Goal: Find specific page/section: Find specific page/section

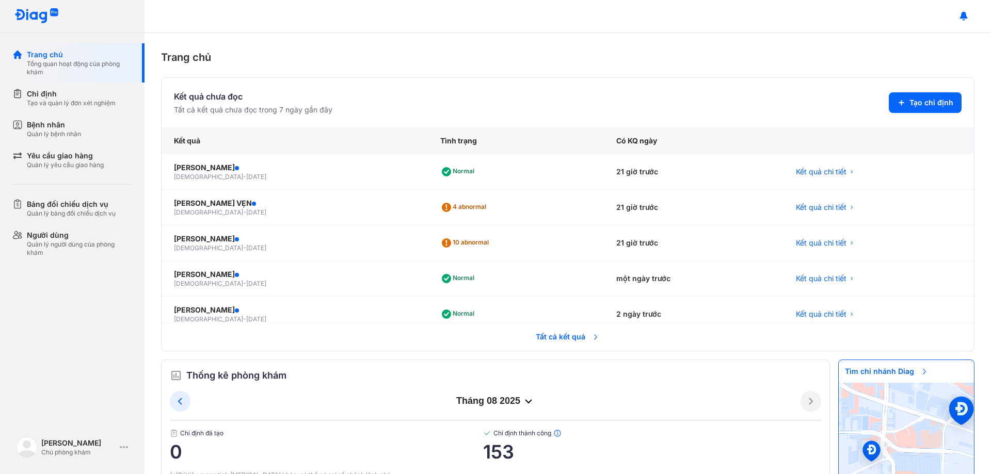
click at [545, 335] on span "Tất cả kết quả" at bounding box center [568, 337] width 76 height 23
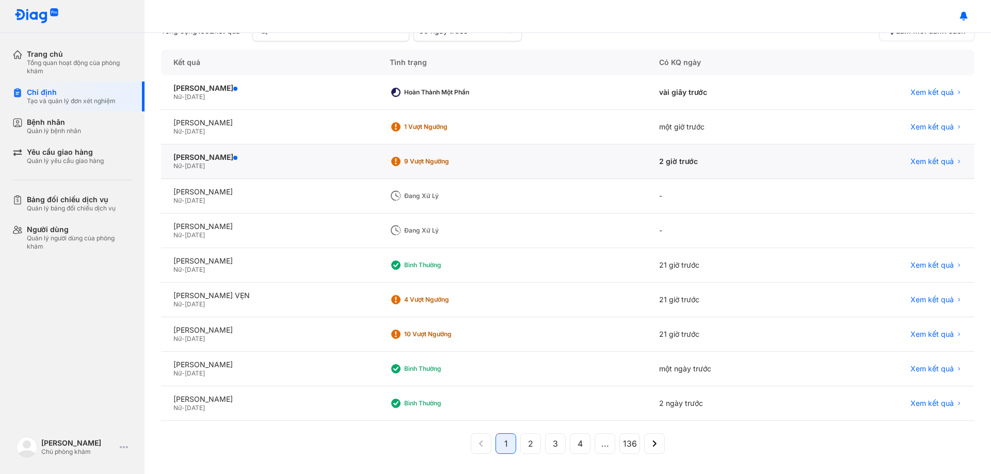
scroll to position [99, 0]
click at [528, 442] on span "2" at bounding box center [530, 443] width 5 height 12
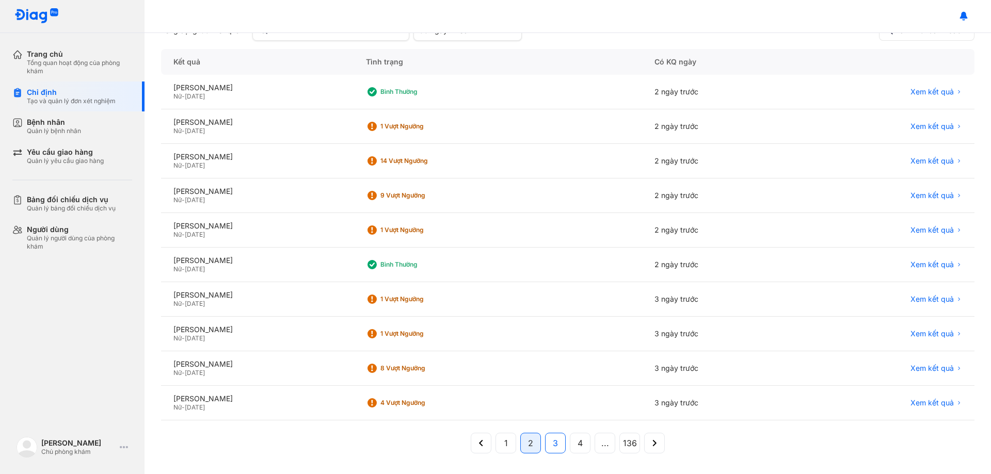
click at [553, 441] on span "3" at bounding box center [555, 443] width 5 height 12
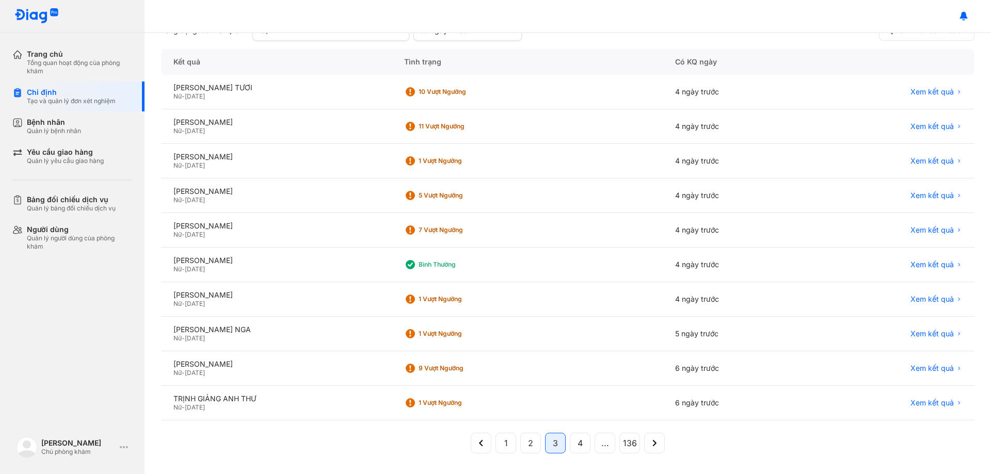
click at [348, 69] on div "Kết quả" at bounding box center [276, 62] width 231 height 26
